Goal: Task Accomplishment & Management: Manage account settings

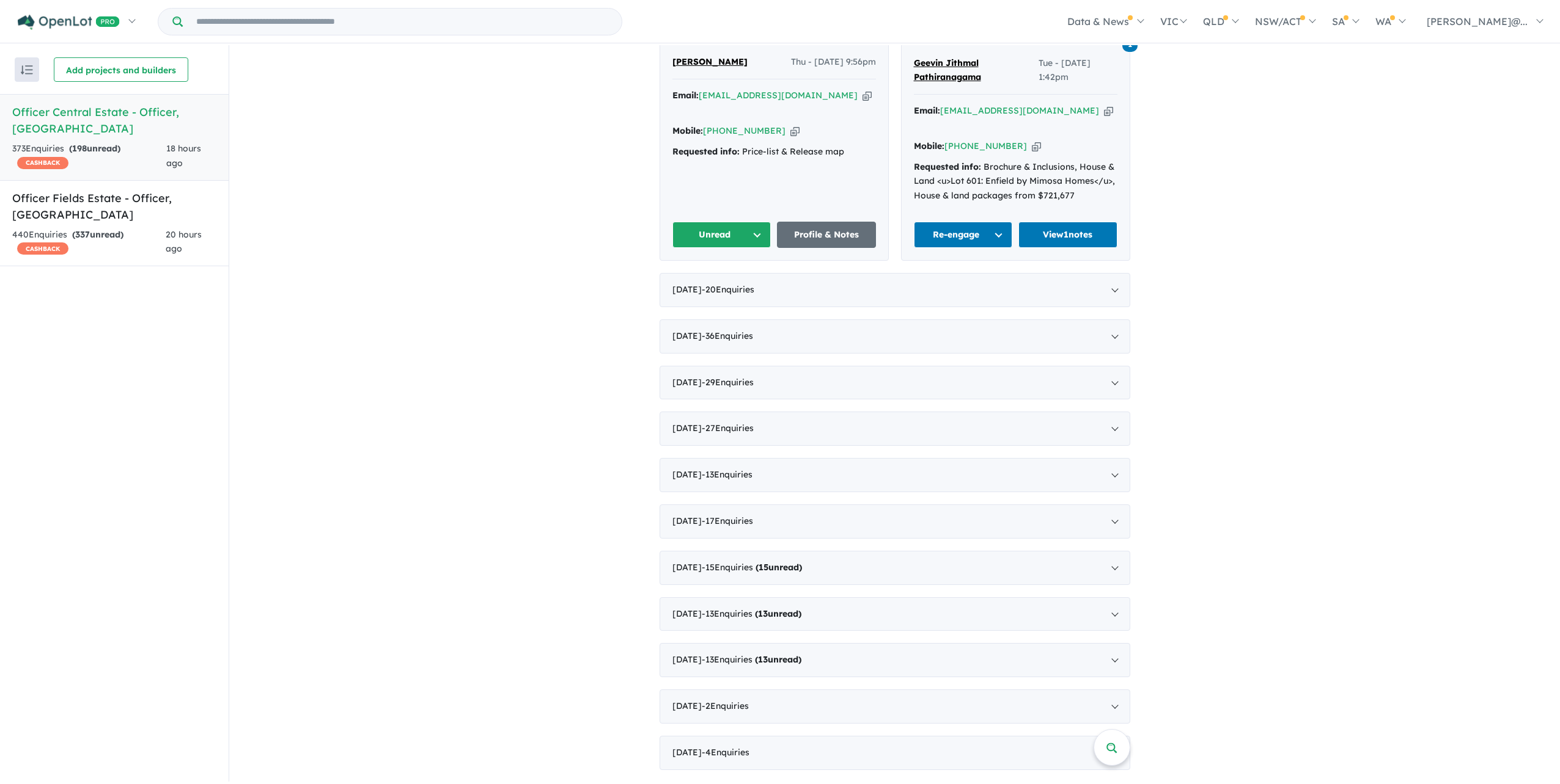
scroll to position [672, 0]
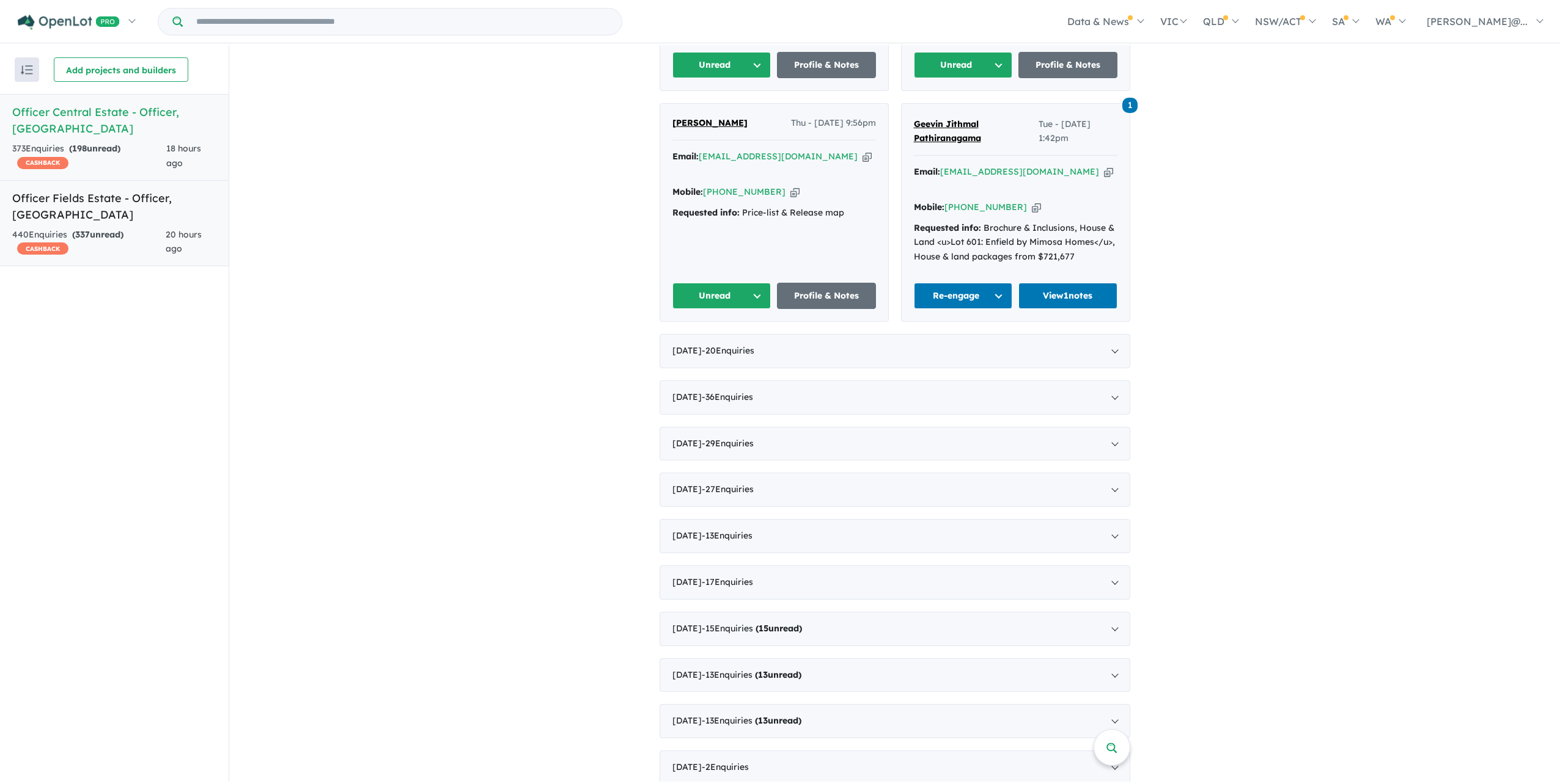
click at [90, 229] on span "337" at bounding box center [82, 235] width 15 height 11
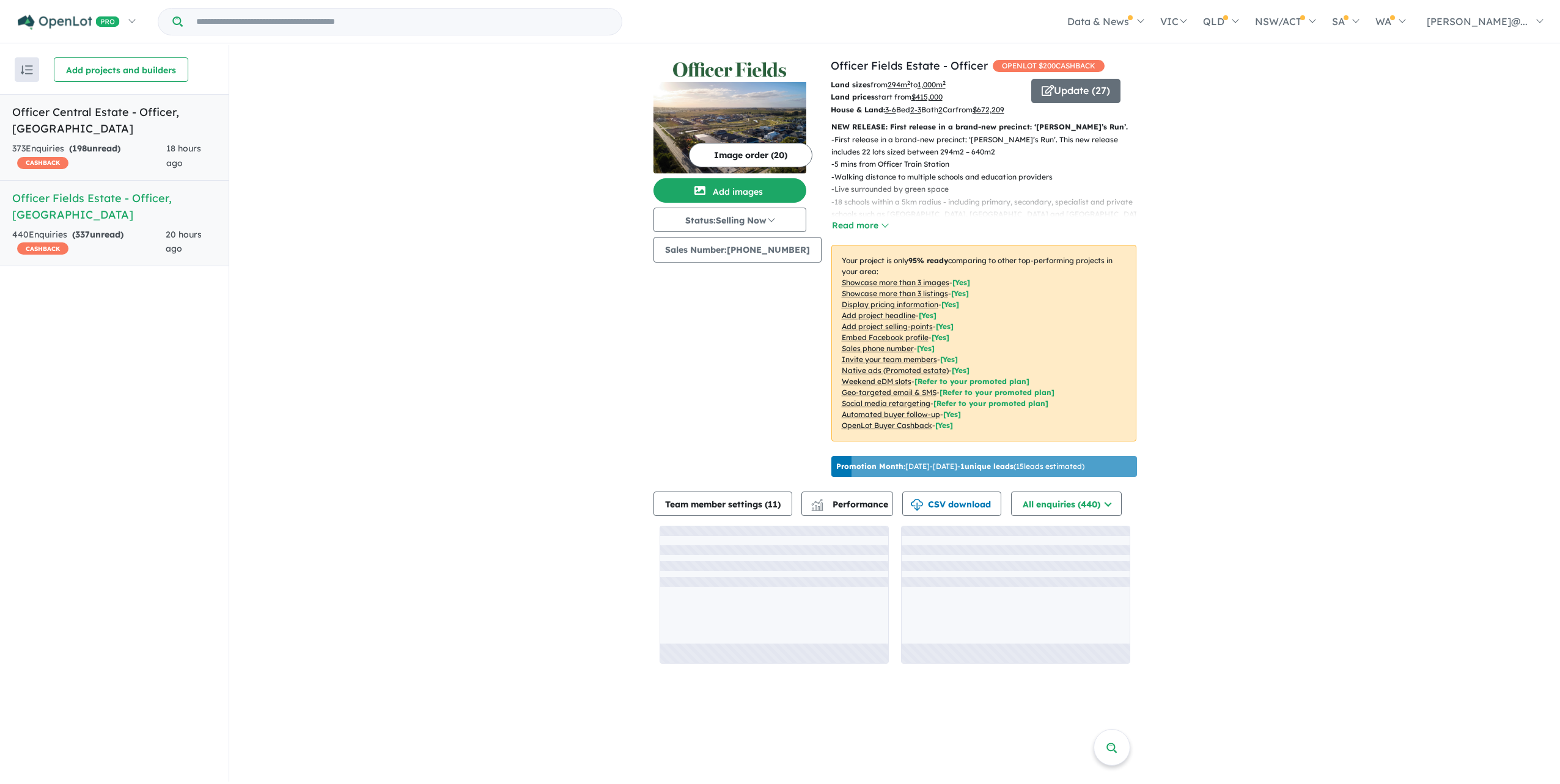
click at [130, 159] on div "373 Enquir ies ( 198 unread) CASHBACK" at bounding box center [89, 156] width 154 height 29
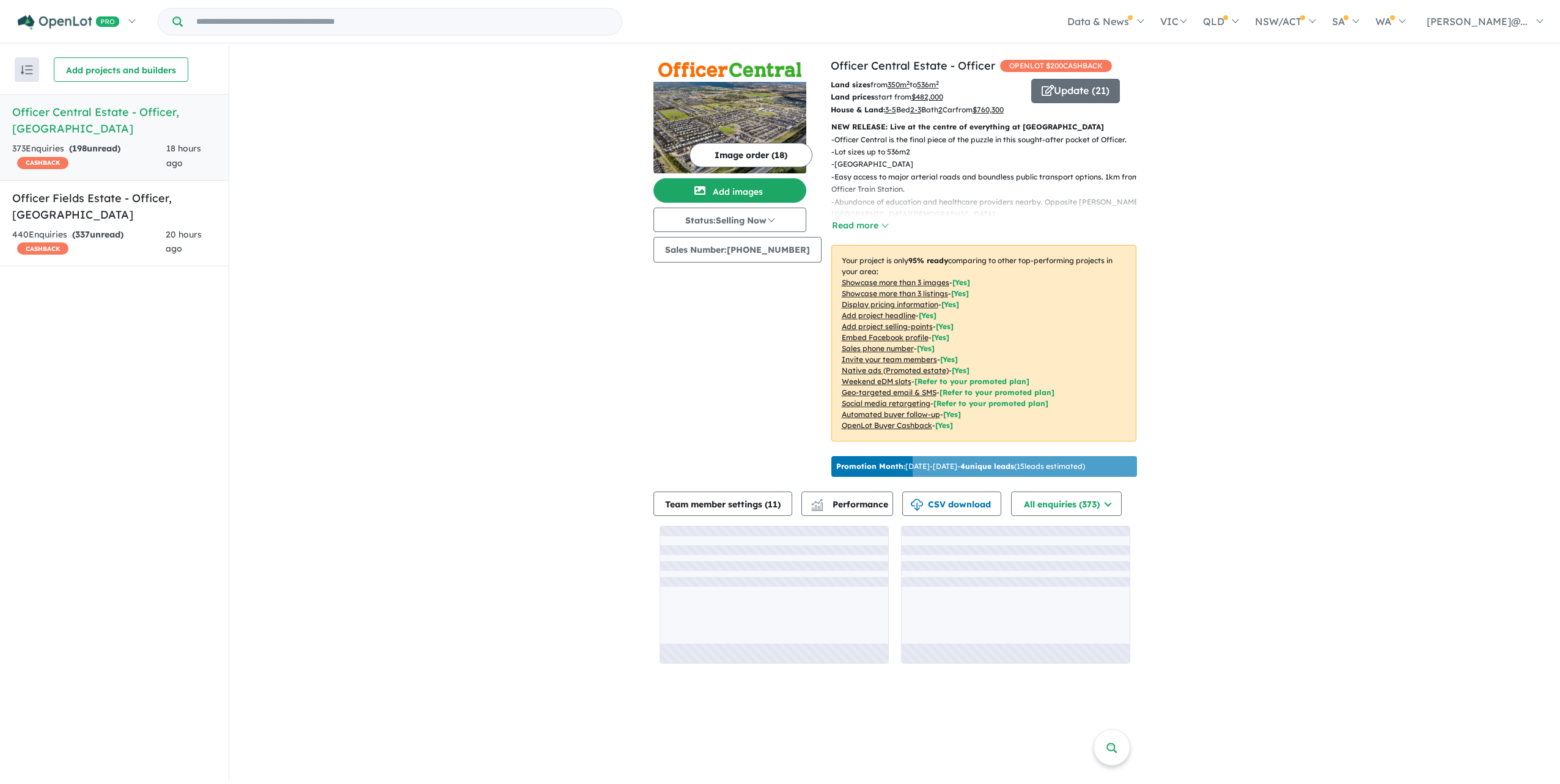
scroll to position [48, 0]
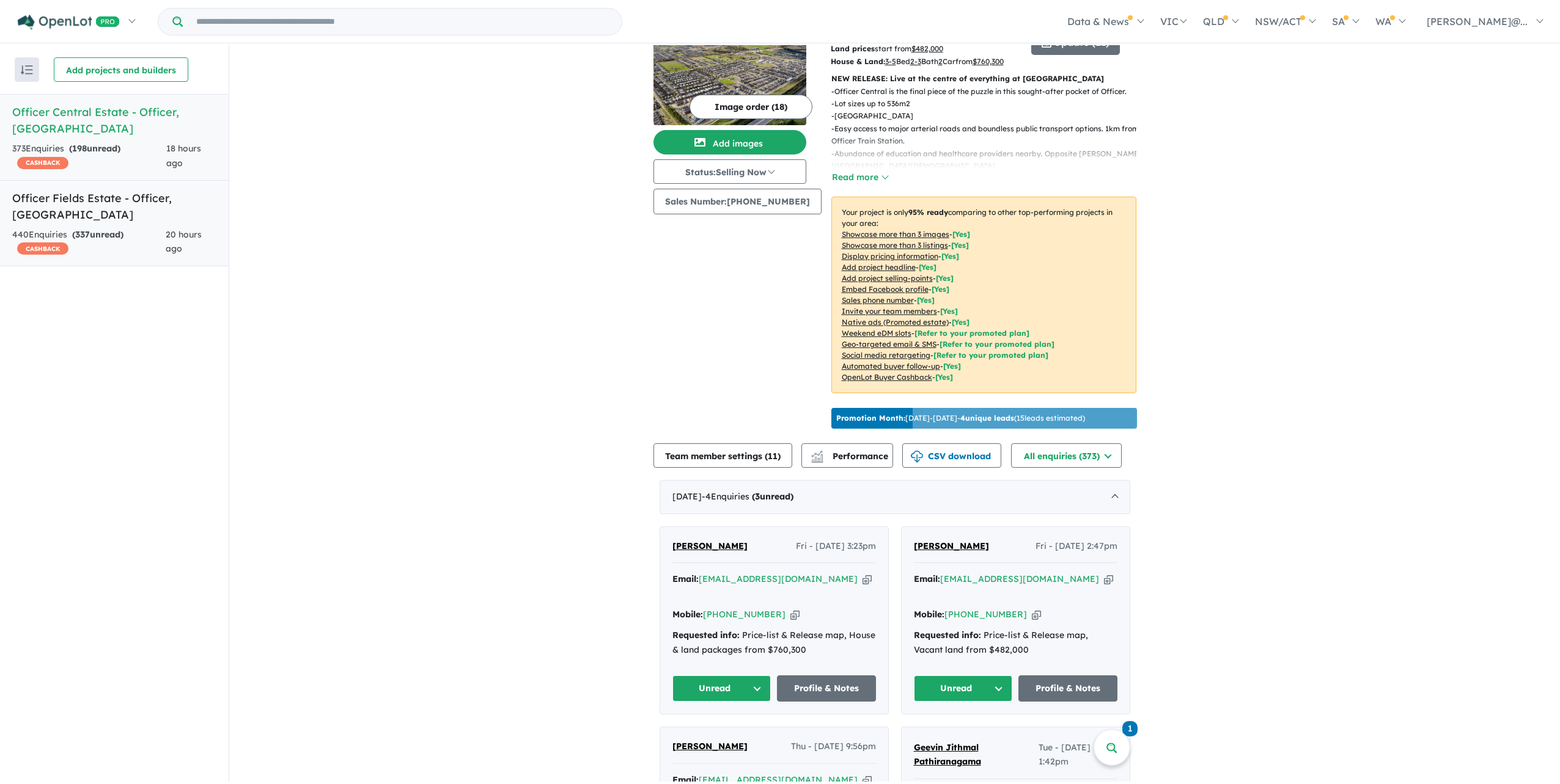
click at [174, 229] on span "20 hours ago" at bounding box center [183, 242] width 36 height 26
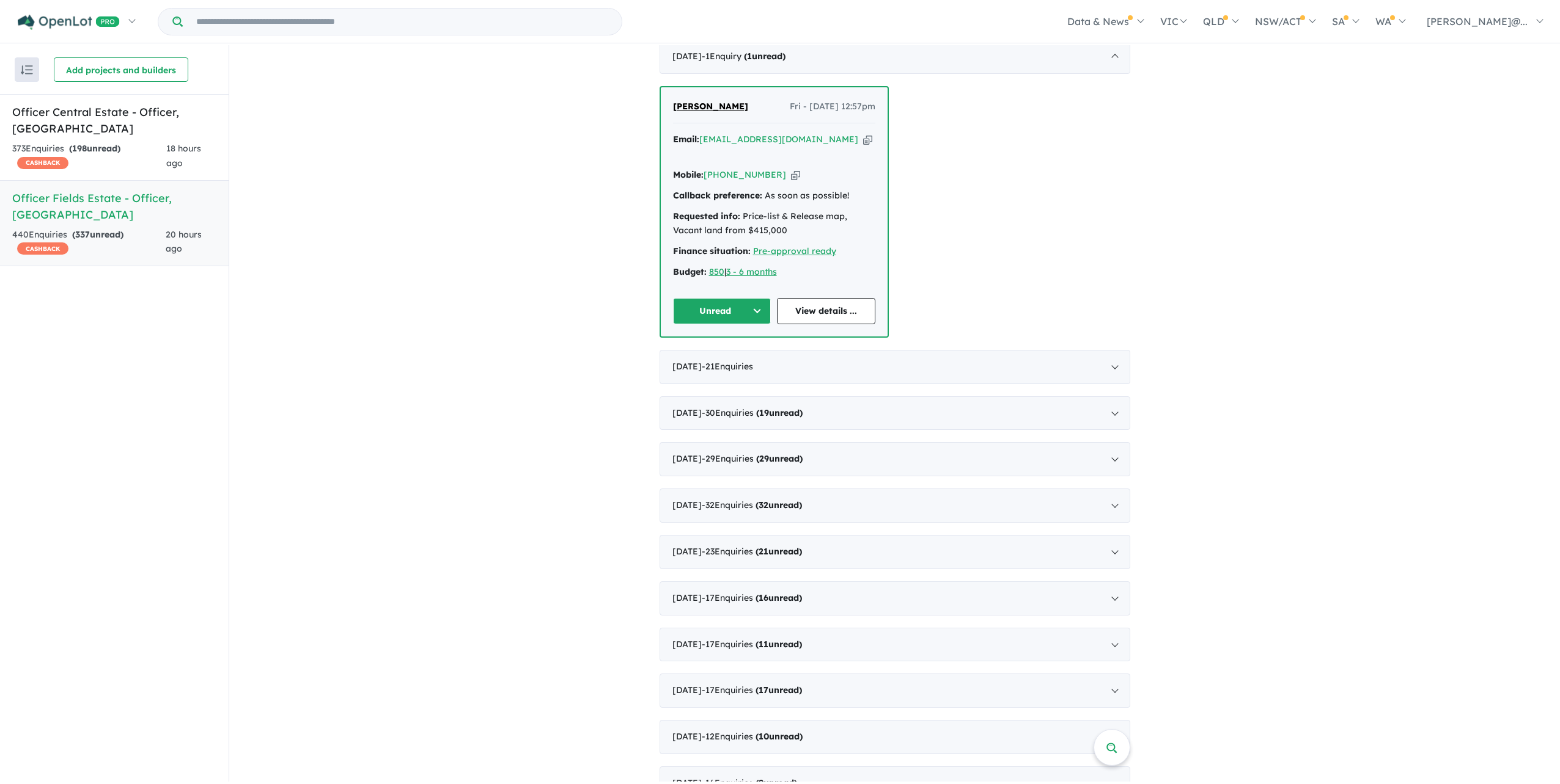
scroll to position [489, 0]
